Goal: Navigation & Orientation: Find specific page/section

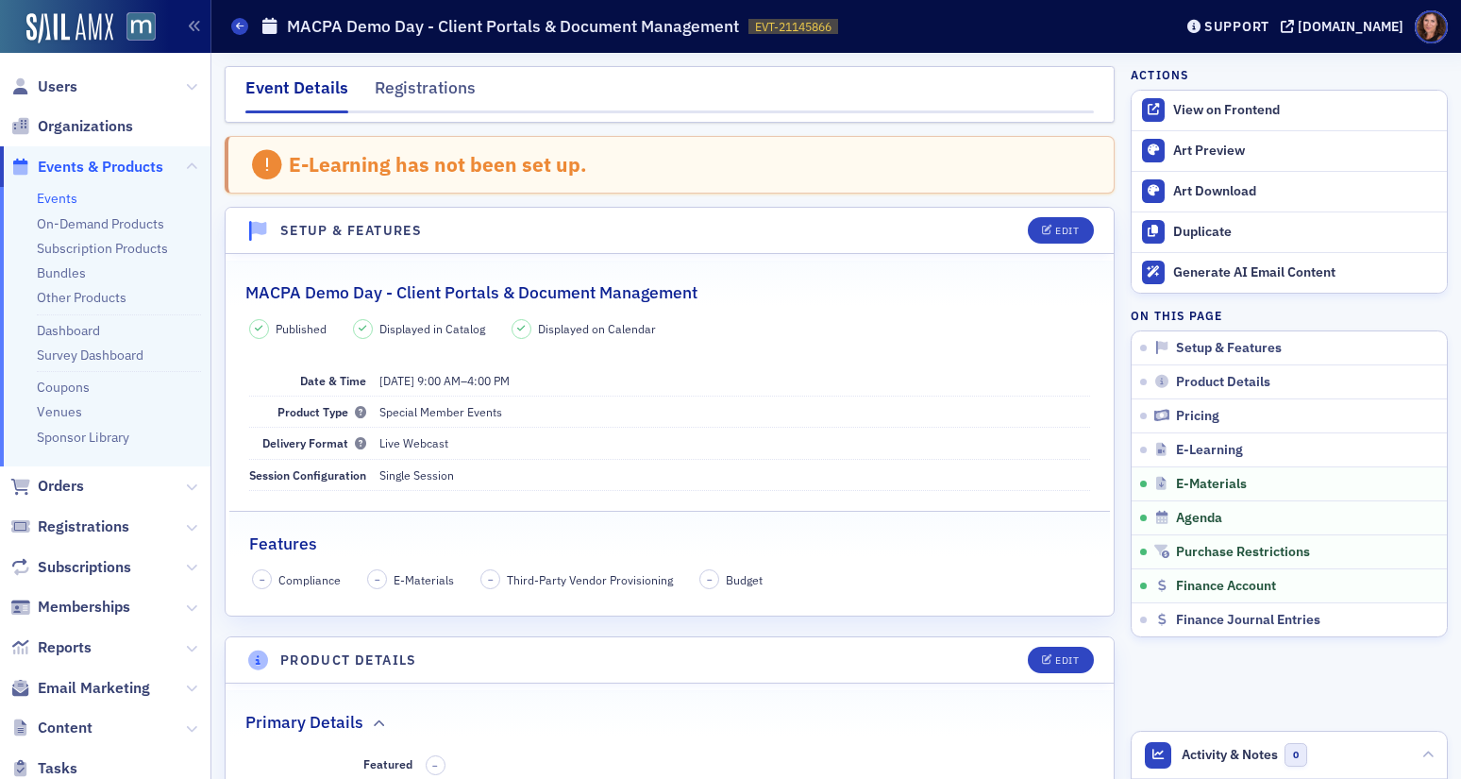
scroll to position [2508, 0]
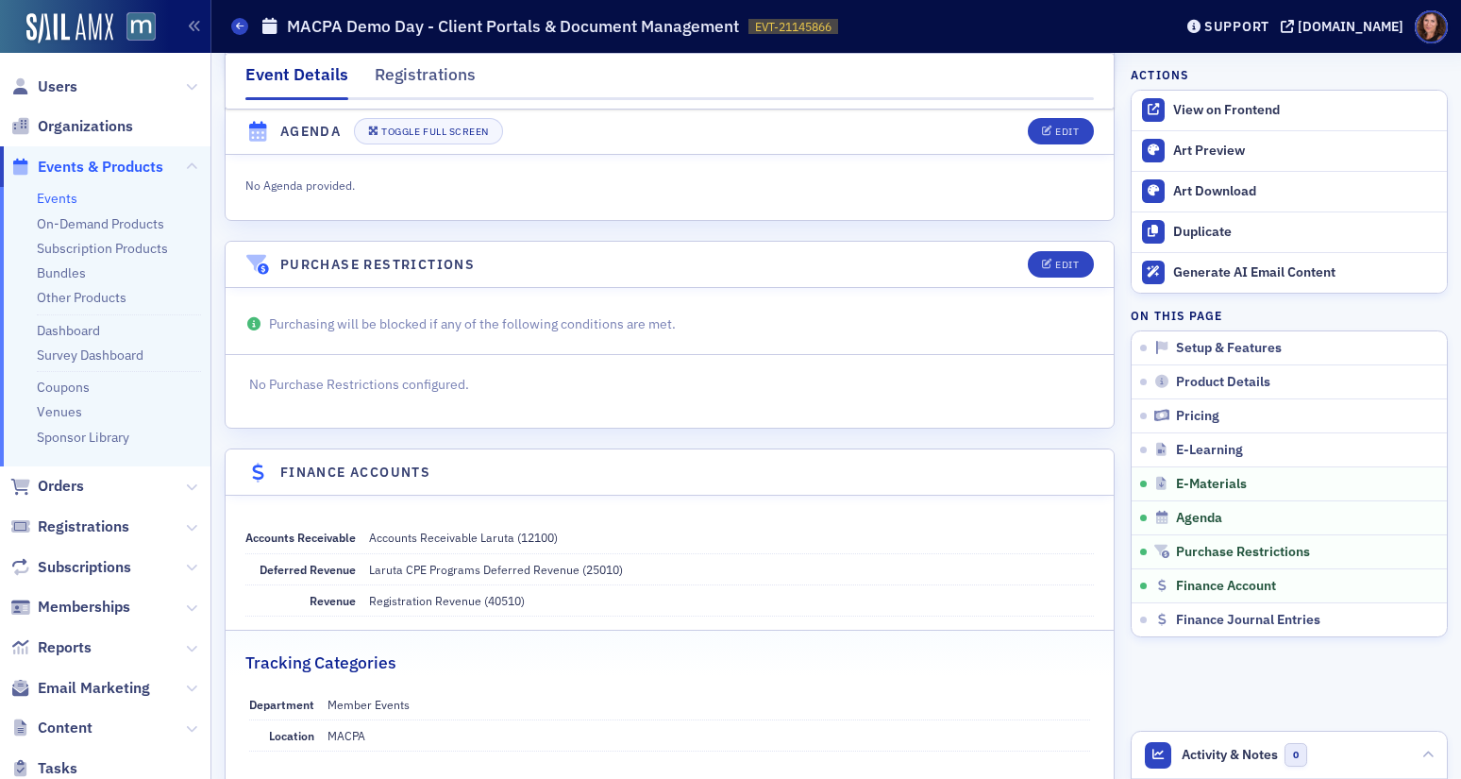
drag, startPoint x: 54, startPoint y: 202, endPoint x: 98, endPoint y: 203, distance: 44.4
click at [55, 202] on link "Events" at bounding box center [57, 198] width 41 height 17
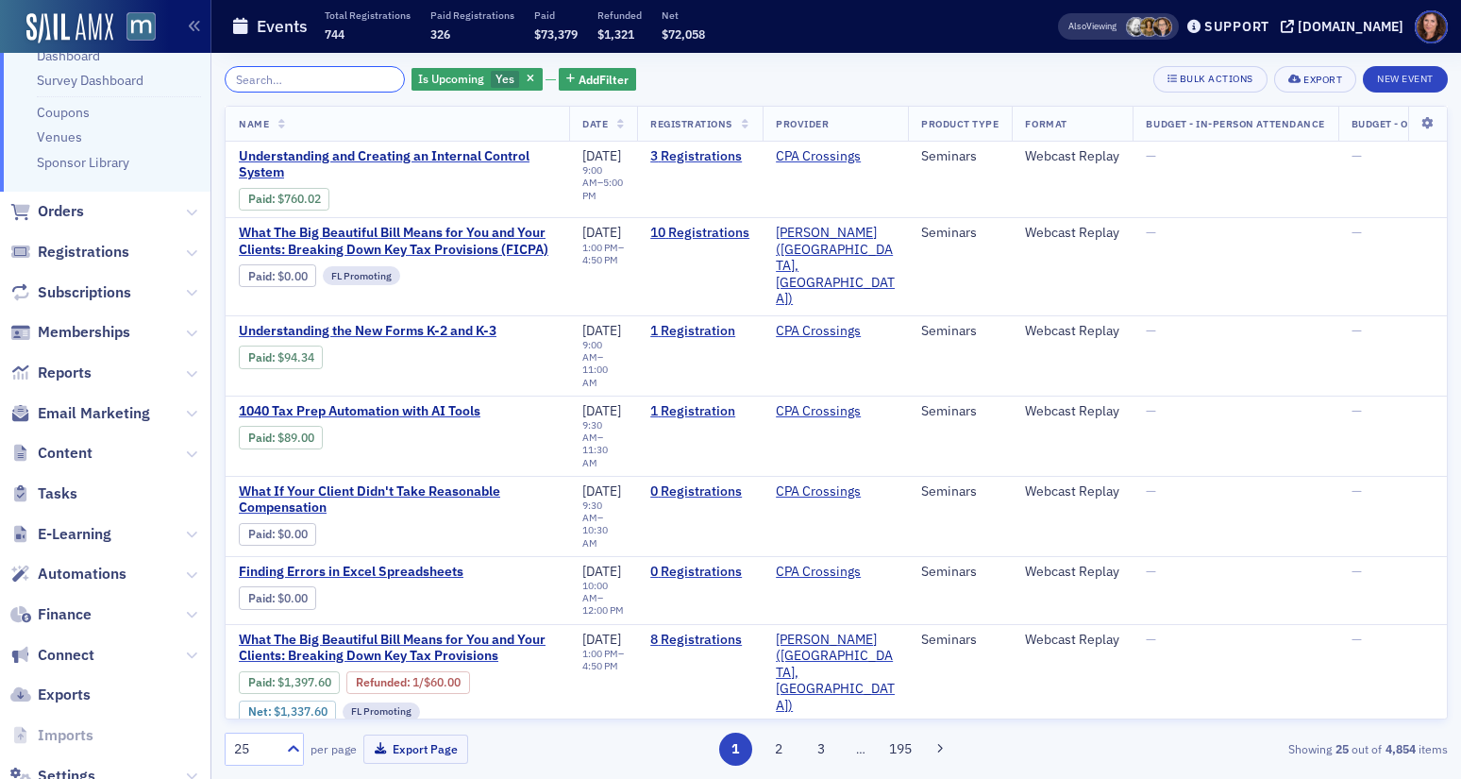
scroll to position [331, 0]
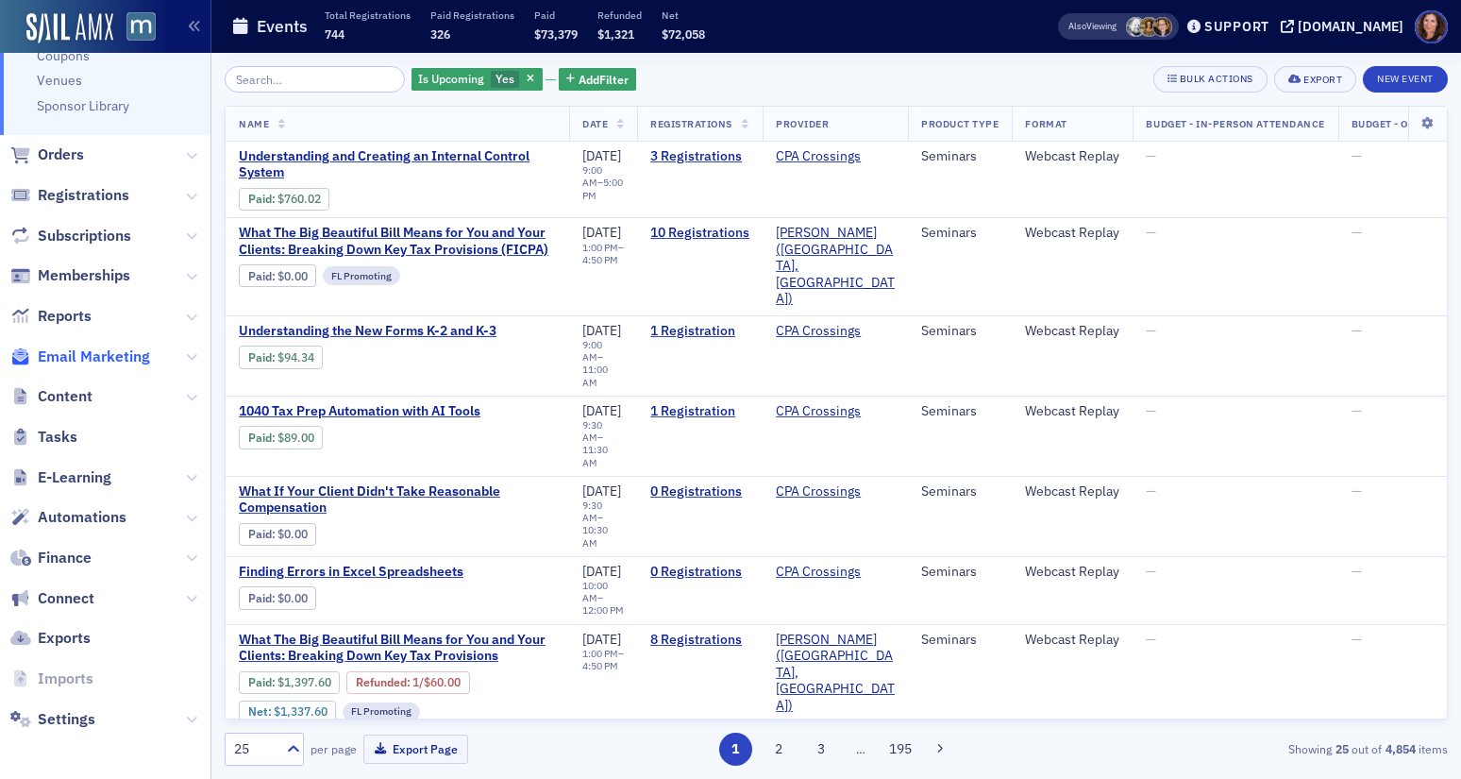
click at [90, 347] on span "Email Marketing" at bounding box center [94, 356] width 112 height 21
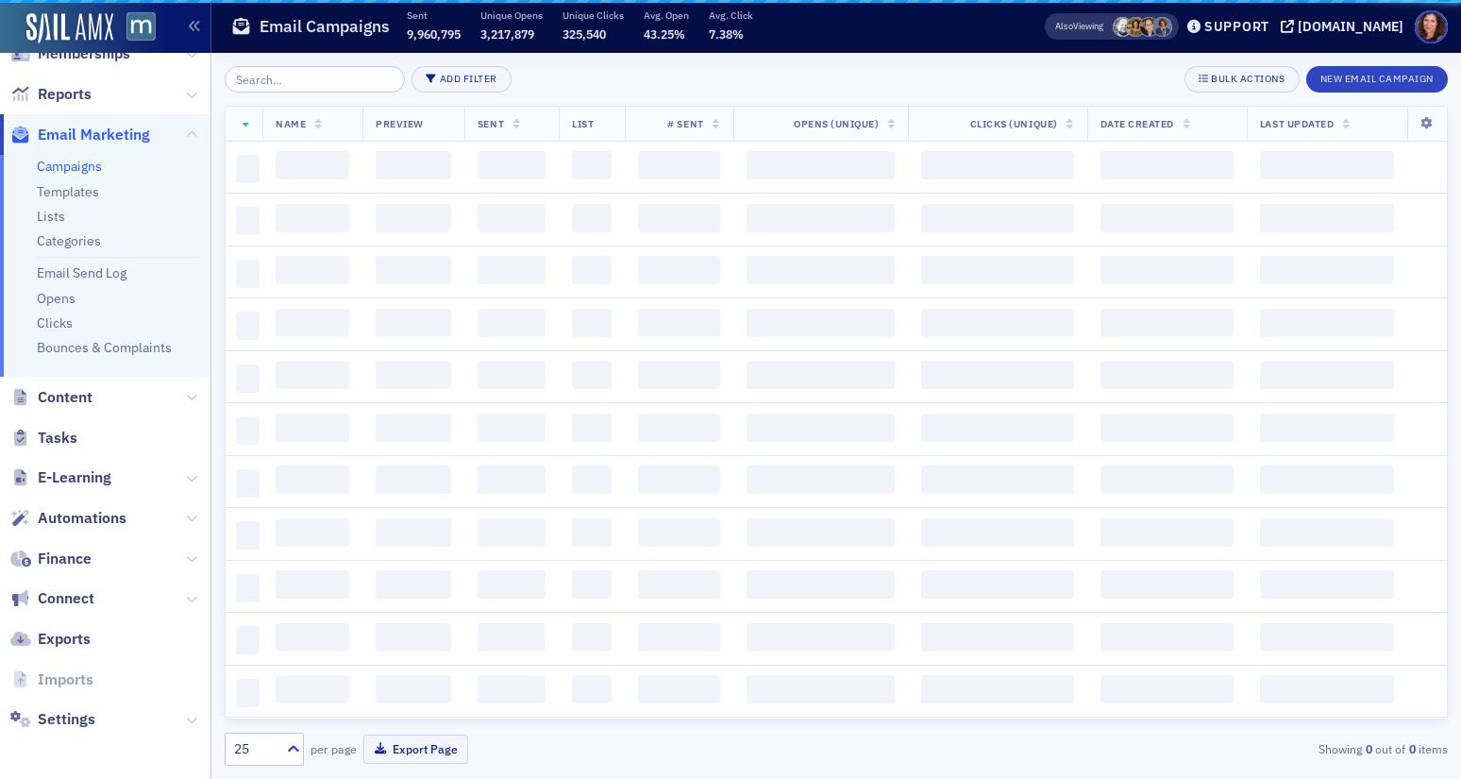
scroll to position [274, 0]
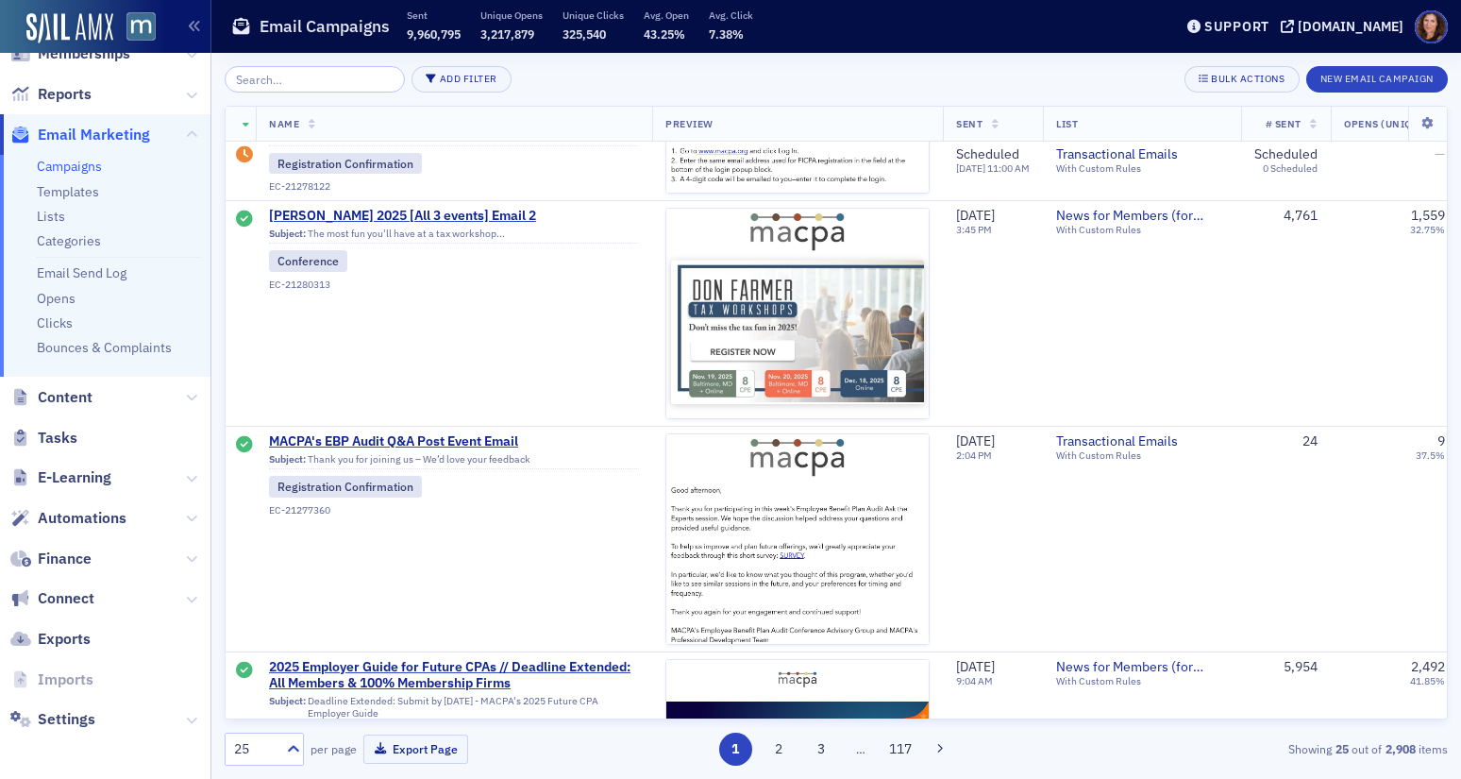
scroll to position [1300, 0]
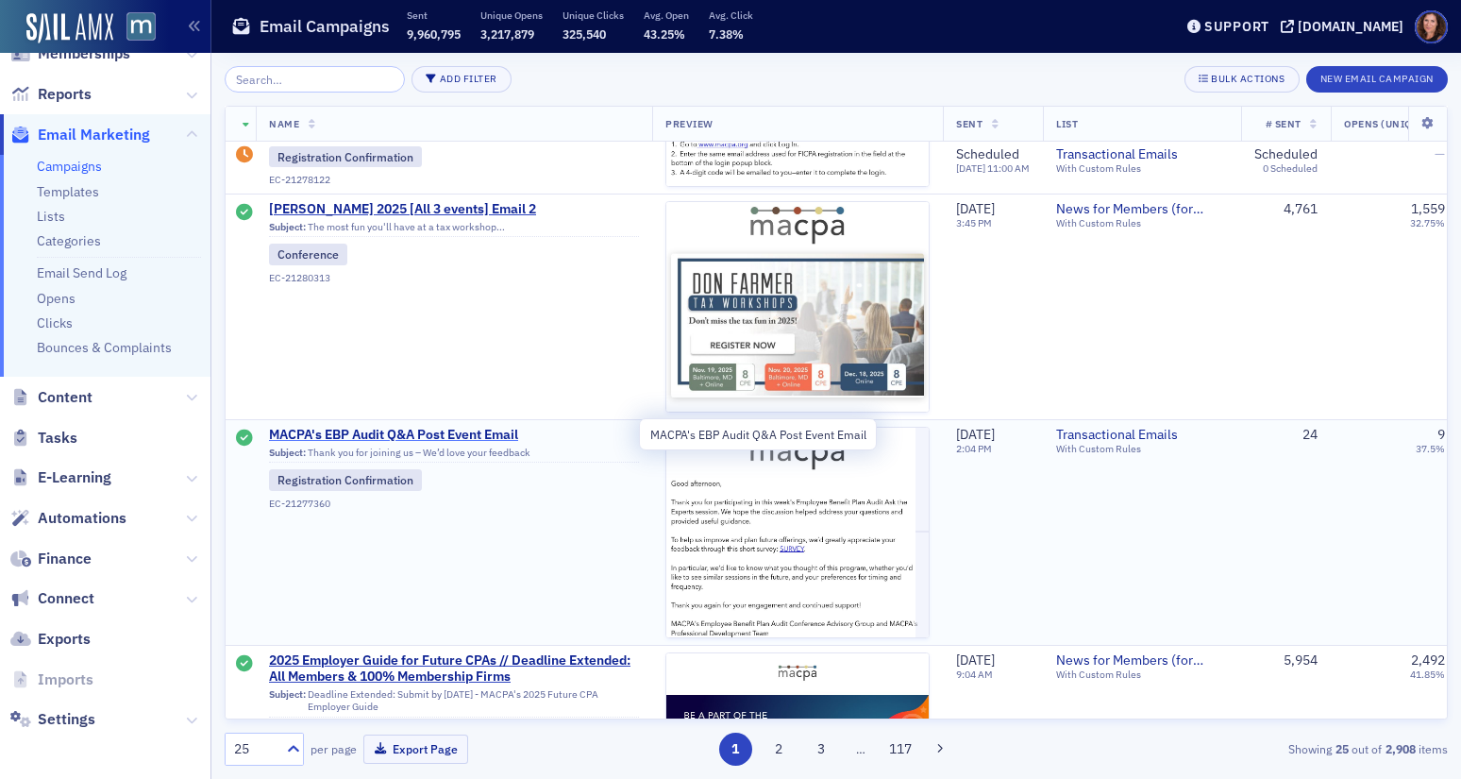
click at [416, 434] on span "MACPA's EBP Audit Q&A Post Event Email" at bounding box center [454, 435] width 370 height 17
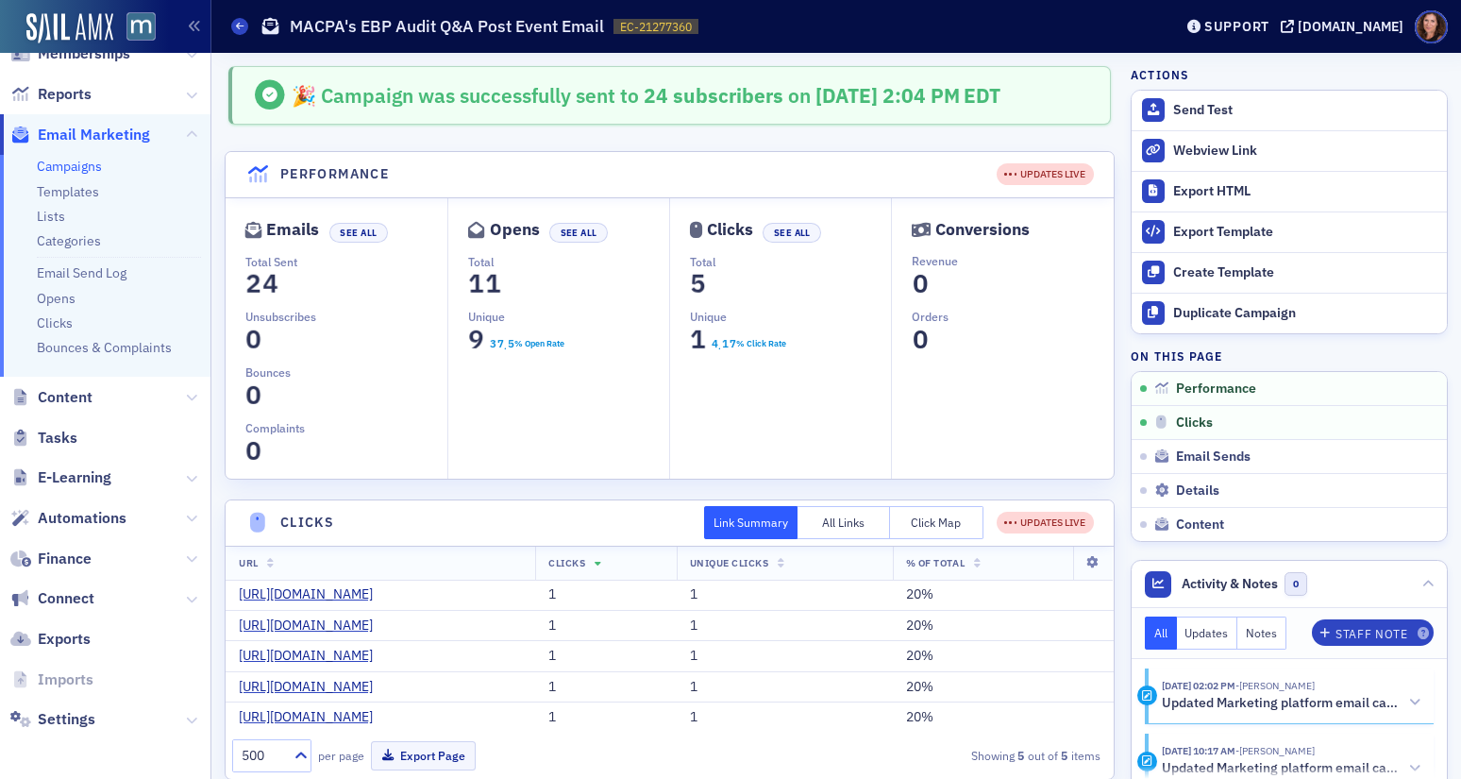
click at [42, 162] on link "Campaigns" at bounding box center [69, 166] width 65 height 17
